Goal: Information Seeking & Learning: Learn about a topic

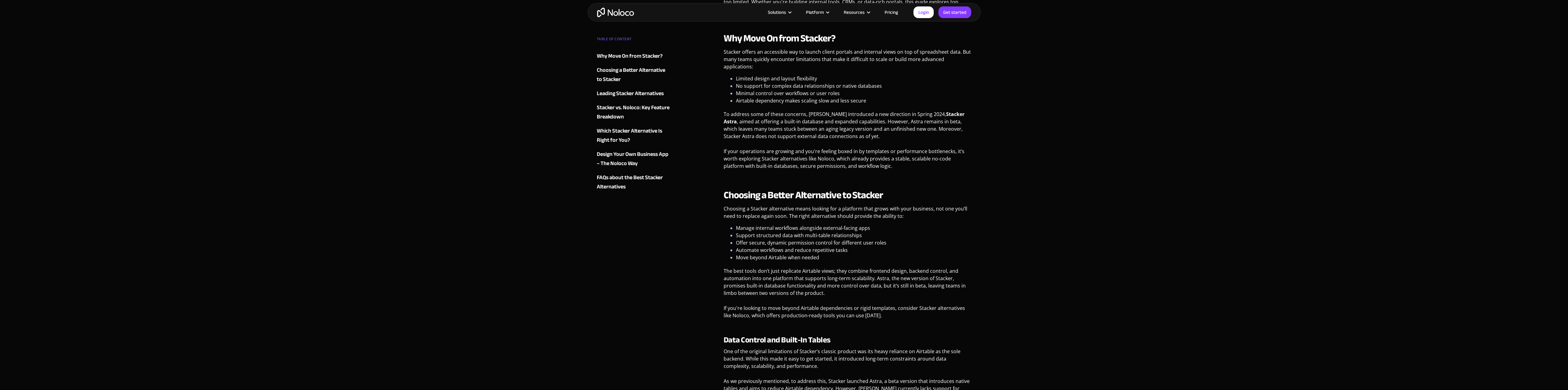
scroll to position [399, 0]
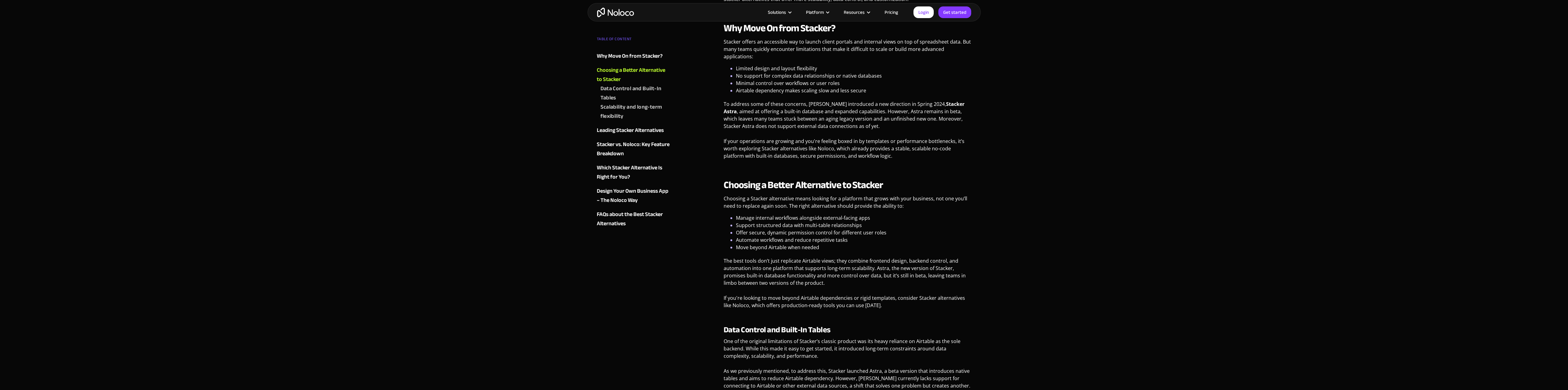
click at [651, 130] on div "Leading Stacker Alternatives" at bounding box center [630, 131] width 67 height 9
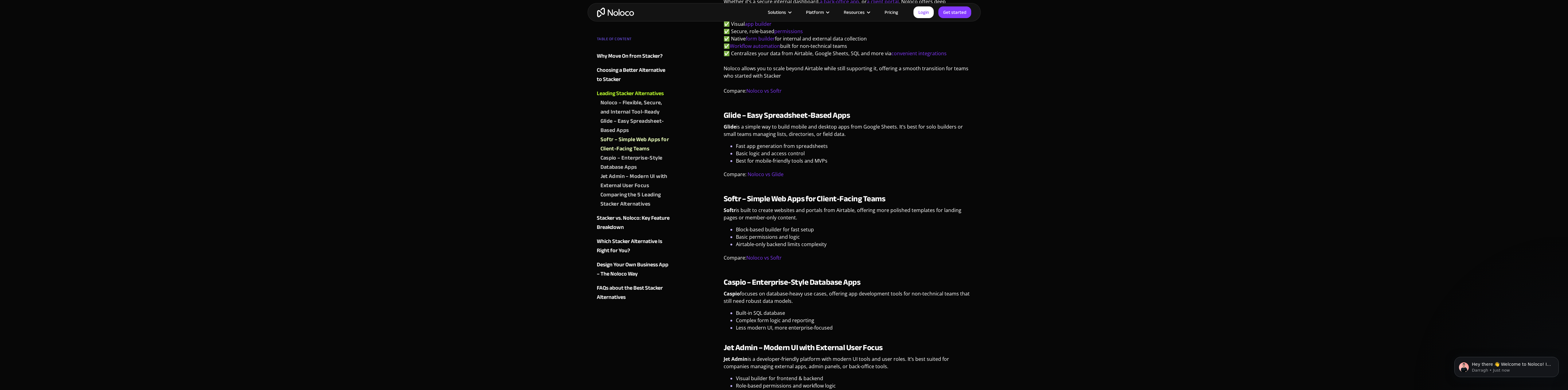
scroll to position [1027, 0]
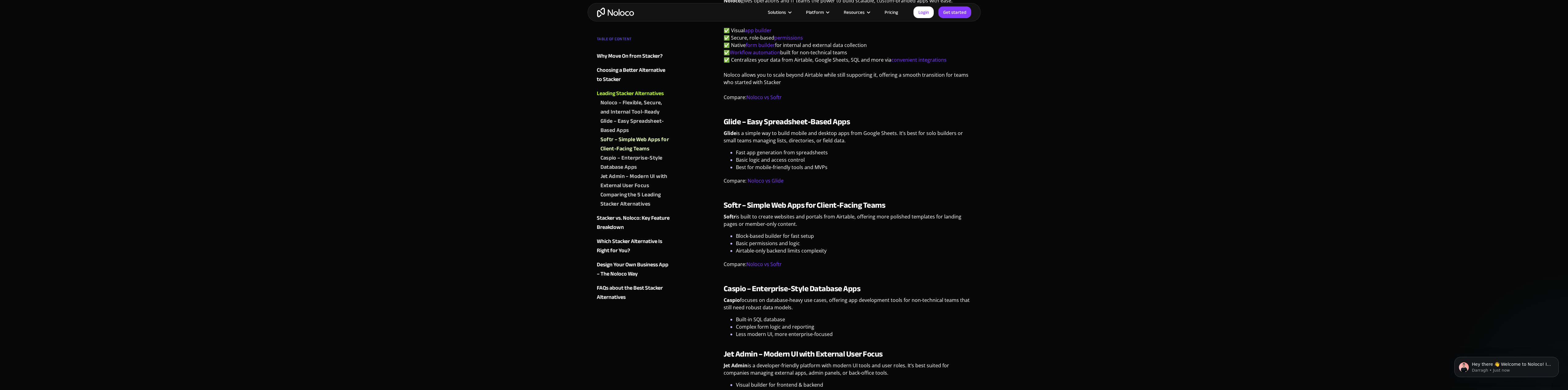
click at [617, 14] on img "home" at bounding box center [615, 12] width 37 height 9
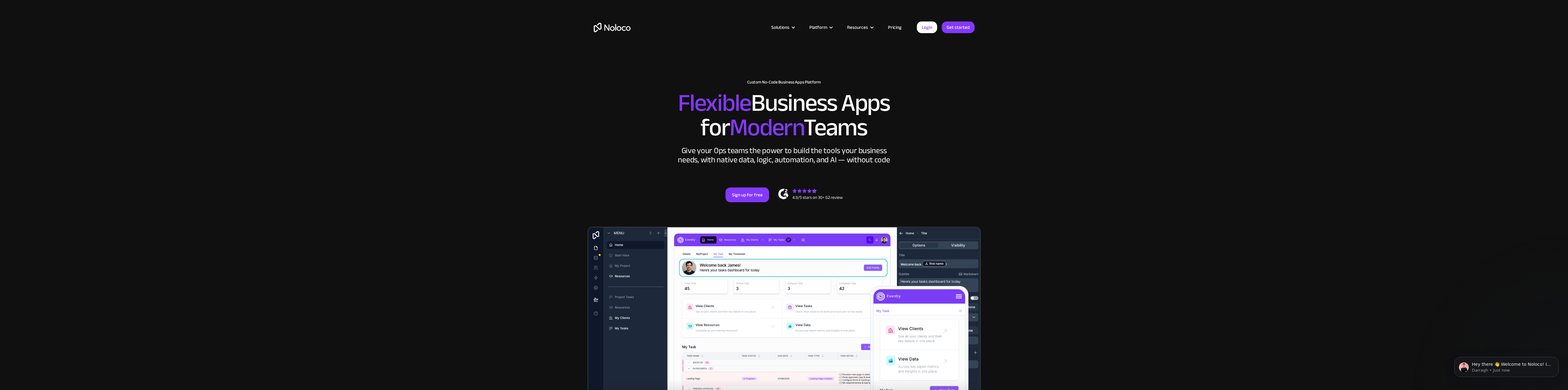
click at [896, 27] on link "Pricing" at bounding box center [895, 27] width 29 height 8
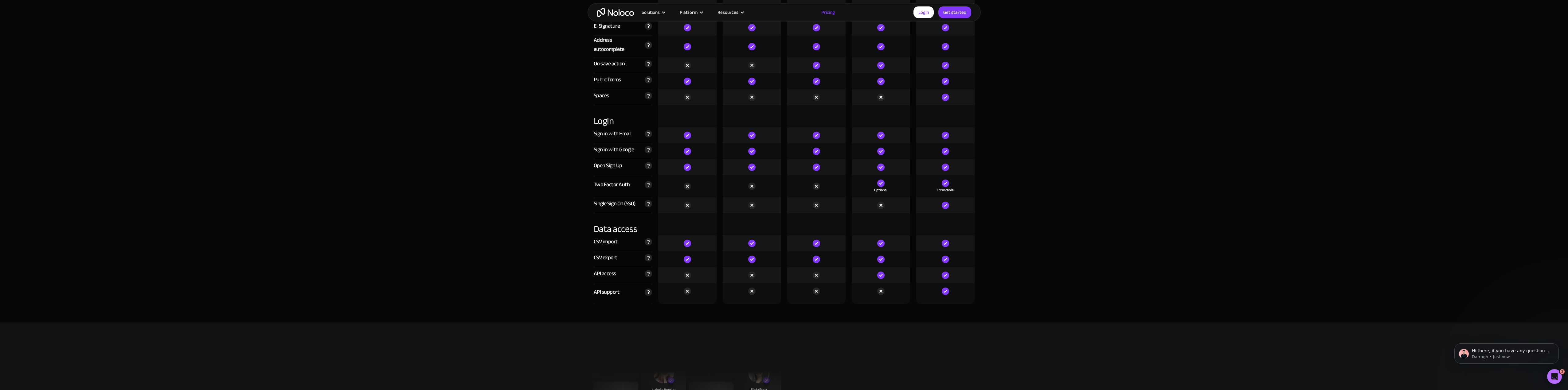
scroll to position [1963, 0]
